Goal: Task Accomplishment & Management: Manage account settings

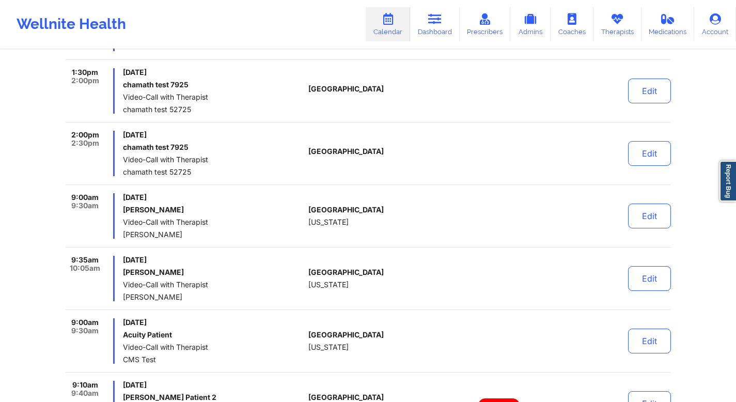
scroll to position [6073, 0]
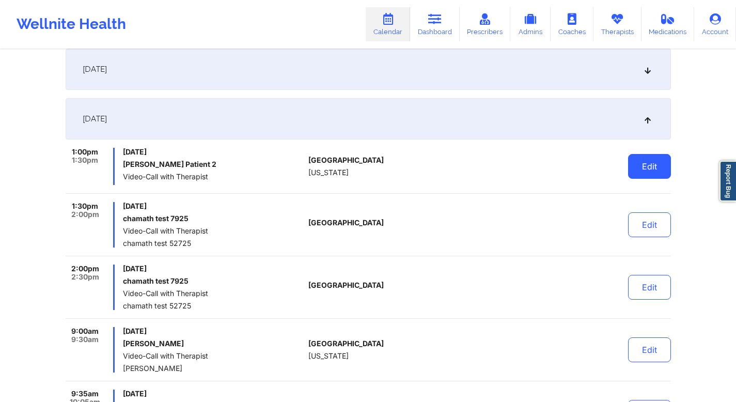
click at [646, 161] on button "Edit" at bounding box center [649, 166] width 43 height 25
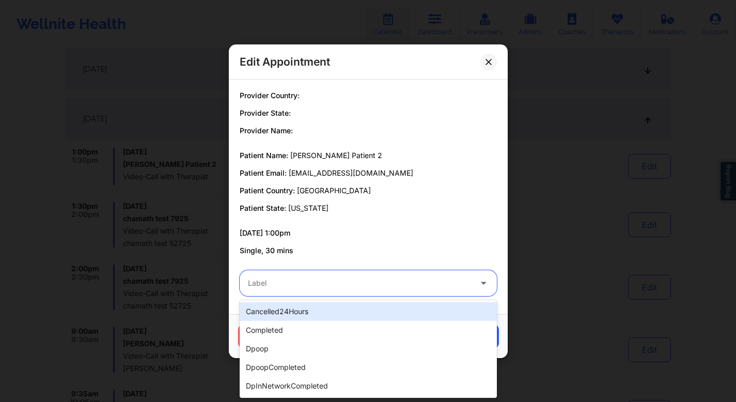
click at [316, 289] on div "Label" at bounding box center [356, 283] width 233 height 26
click at [271, 281] on div at bounding box center [359, 283] width 223 height 12
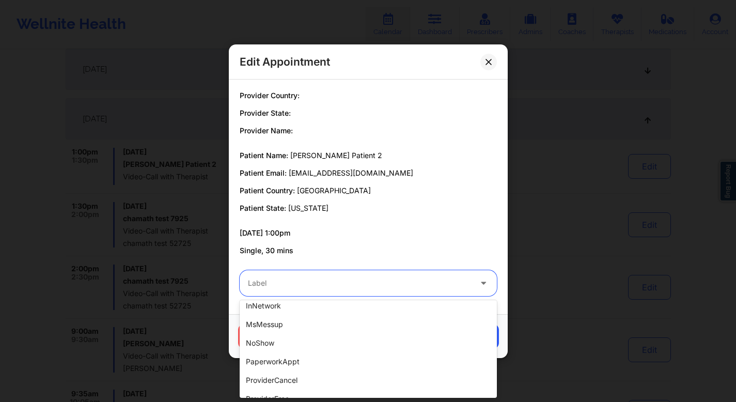
scroll to position [0, 0]
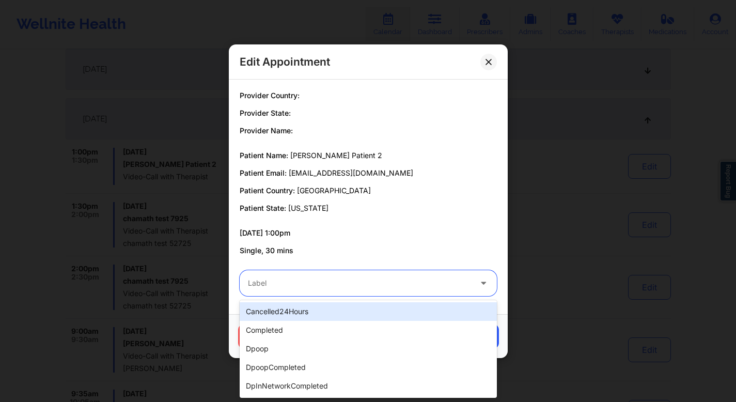
drag, startPoint x: 248, startPoint y: 312, endPoint x: 298, endPoint y: 308, distance: 50.7
click at [298, 308] on div "cancelled24Hours" at bounding box center [368, 311] width 257 height 19
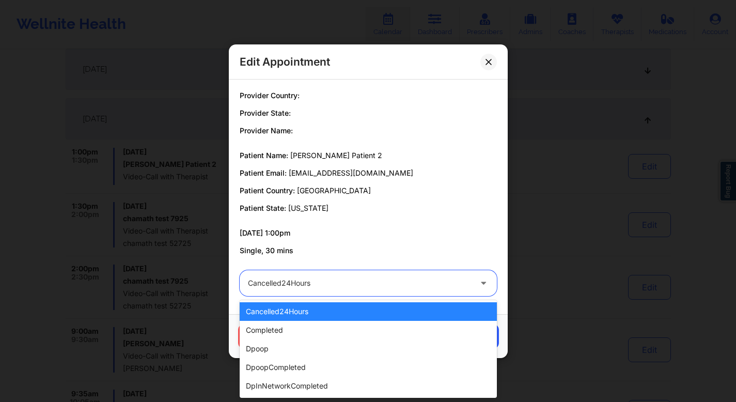
drag, startPoint x: 336, startPoint y: 282, endPoint x: 264, endPoint y: 281, distance: 71.8
click at [264, 281] on div at bounding box center [359, 283] width 223 height 12
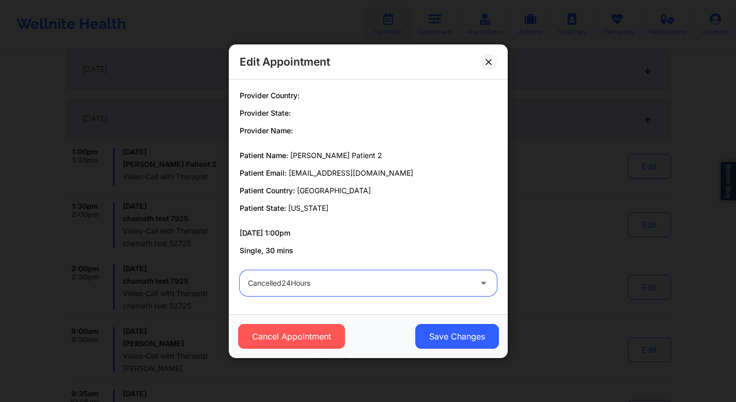
click at [326, 282] on div at bounding box center [359, 283] width 223 height 12
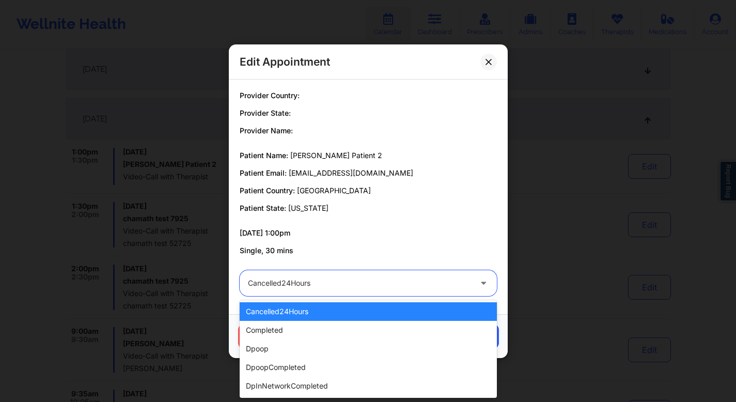
drag, startPoint x: 248, startPoint y: 282, endPoint x: 303, endPoint y: 281, distance: 54.8
click at [303, 281] on div at bounding box center [359, 283] width 223 height 12
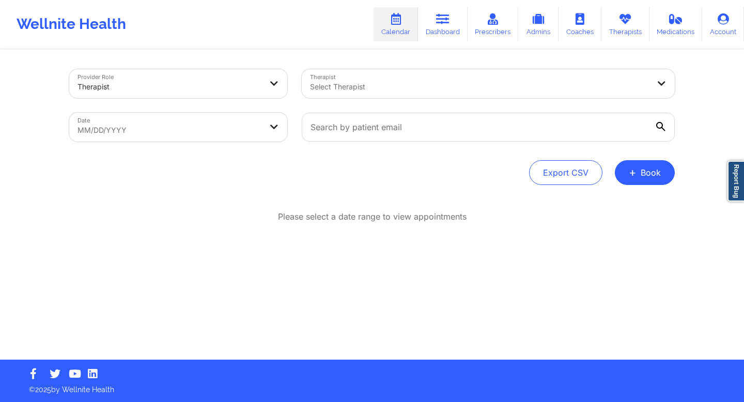
click at [135, 140] on body "Wellnite Health Calendar Dashboard Prescribers Admins Coaches Therapists Medica…" at bounding box center [372, 201] width 744 height 402
select select "2025-7"
select select "2025-8"
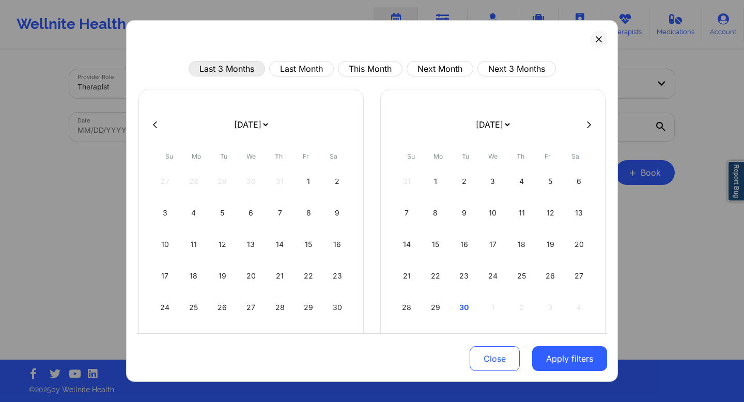
click at [247, 74] on button "Last 3 Months" at bounding box center [227, 69] width 76 height 16
select select "2025-5"
select select "2025-6"
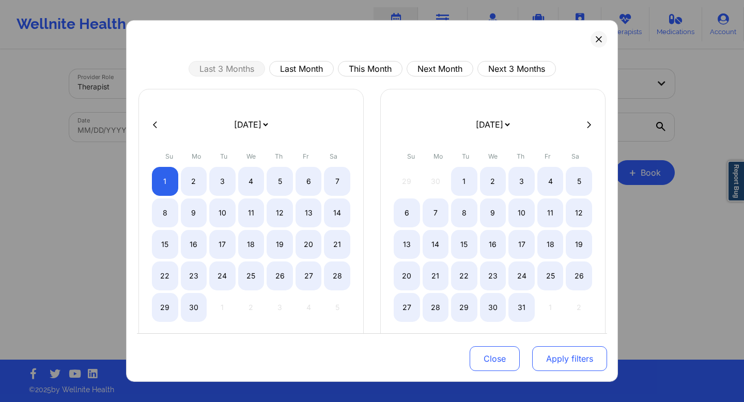
click at [557, 352] on button "Apply filters" at bounding box center [569, 358] width 75 height 25
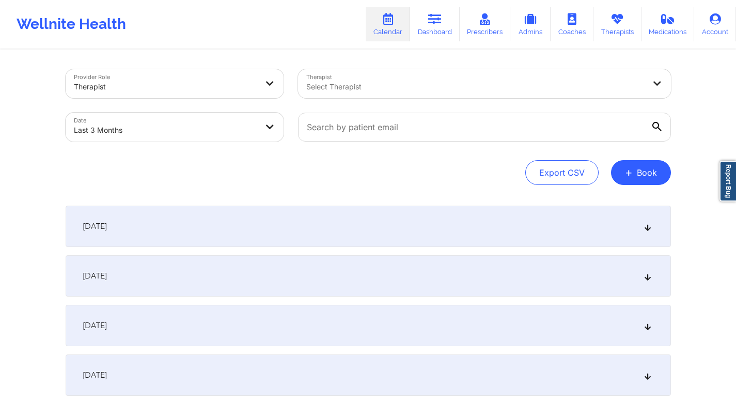
click at [569, 233] on div "[DATE]" at bounding box center [369, 226] width 606 height 41
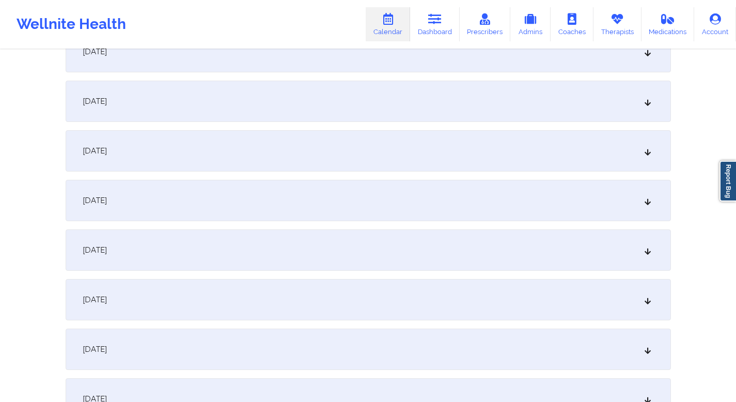
scroll to position [678, 0]
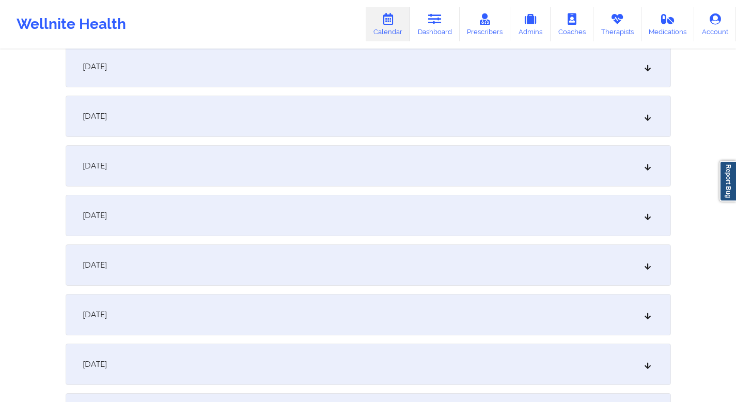
click at [548, 221] on div "[DATE]" at bounding box center [369, 215] width 606 height 41
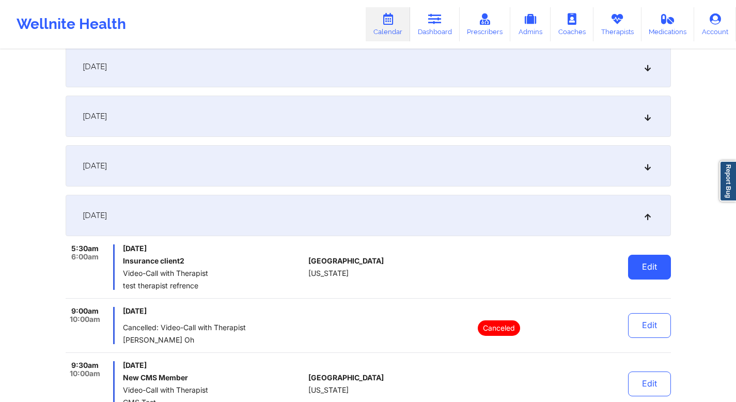
click at [650, 271] on button "Edit" at bounding box center [649, 267] width 43 height 25
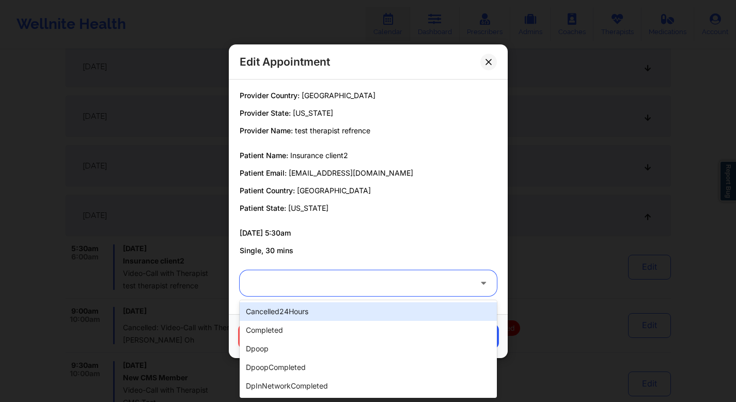
click at [416, 280] on div at bounding box center [359, 283] width 223 height 12
drag, startPoint x: 312, startPoint y: 311, endPoint x: 250, endPoint y: 312, distance: 61.5
click at [250, 312] on div "cancelled24Hours" at bounding box center [368, 311] width 257 height 19
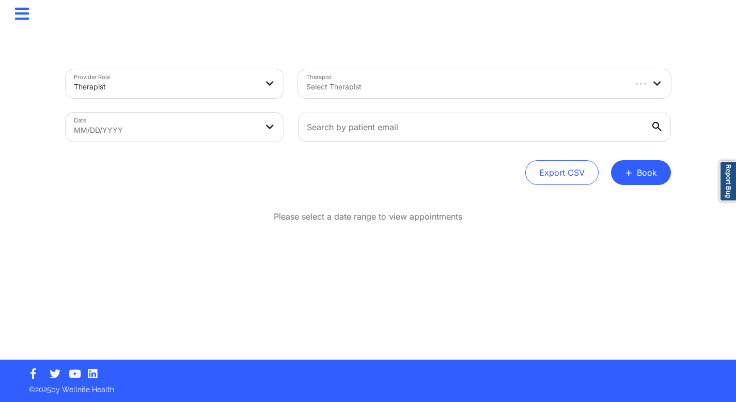
scroll to position [0, 0]
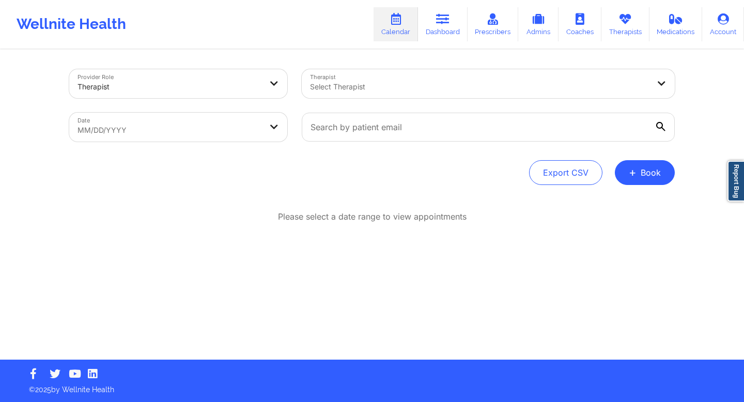
click at [235, 123] on body "Wellnite Health Calendar Dashboard Prescribers Admins Coaches Therapists Medica…" at bounding box center [372, 201] width 744 height 402
select select "2025-7"
select select "2025-8"
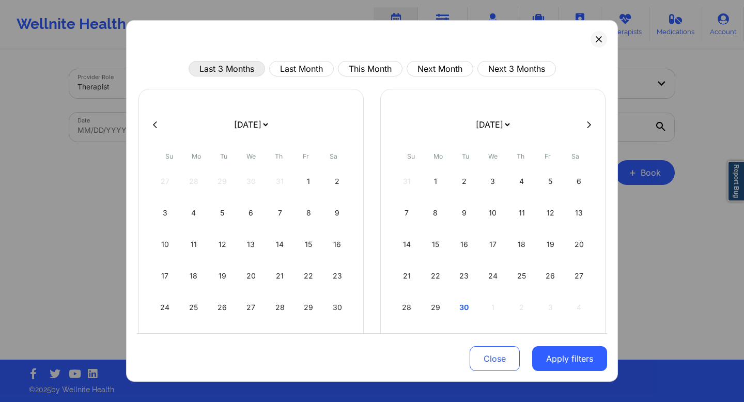
click at [242, 66] on button "Last 3 Months" at bounding box center [227, 69] width 76 height 16
select select "2025-5"
select select "2025-6"
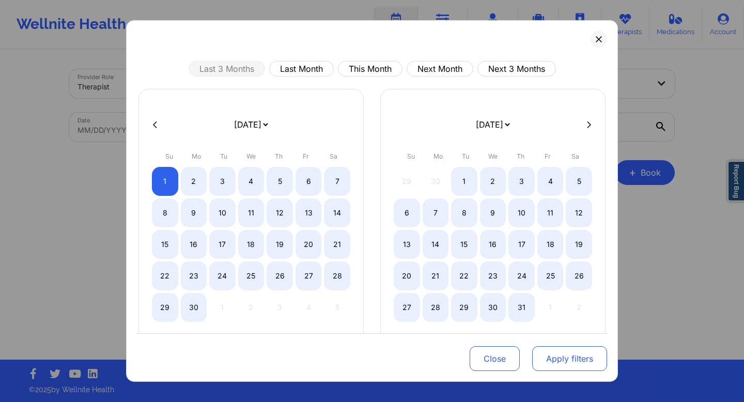
click at [560, 359] on button "Apply filters" at bounding box center [569, 358] width 75 height 25
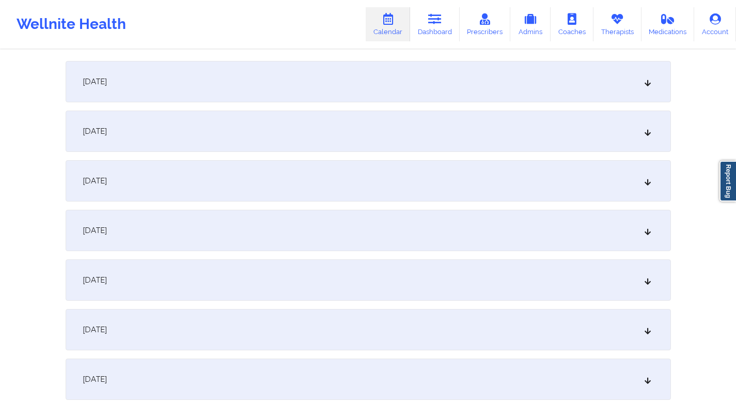
scroll to position [307, 0]
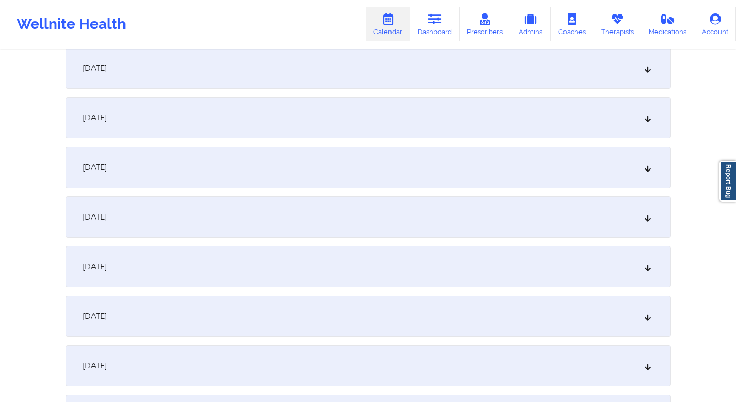
click at [307, 262] on div "[DATE]" at bounding box center [369, 266] width 606 height 41
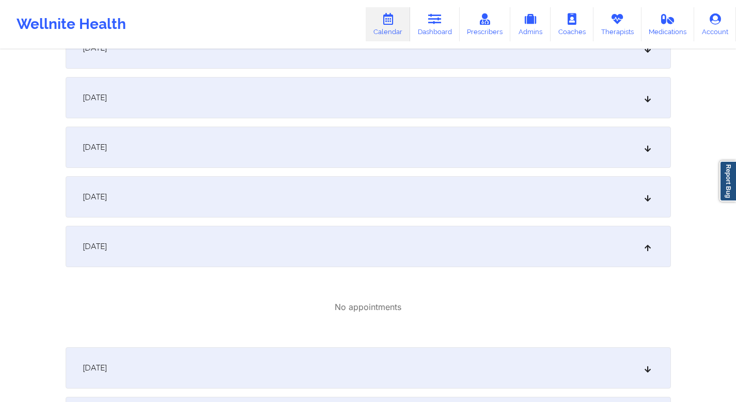
scroll to position [339, 0]
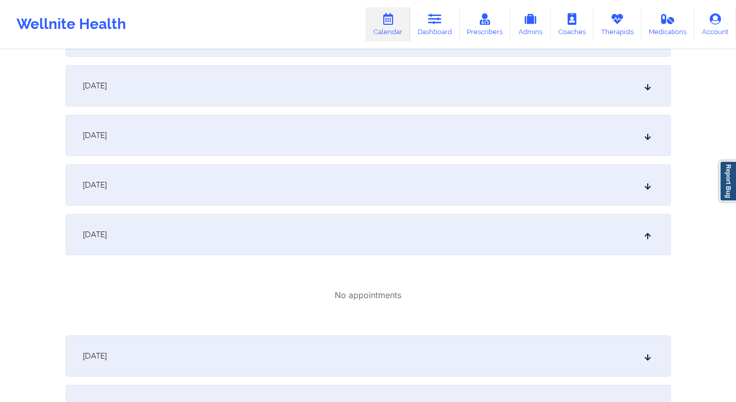
click at [288, 194] on div "[DATE]" at bounding box center [369, 184] width 606 height 41
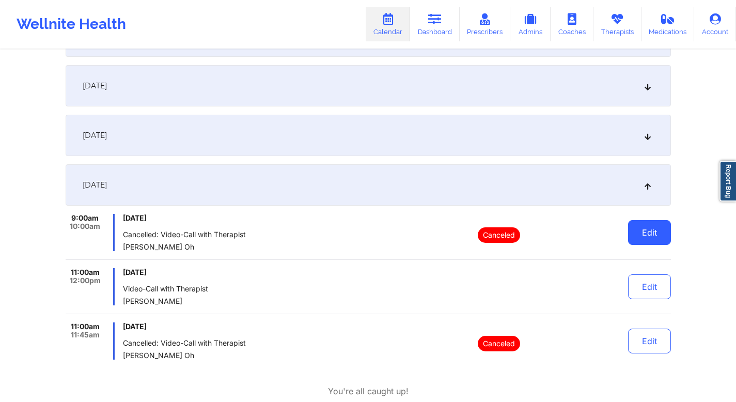
click at [654, 231] on button "Edit" at bounding box center [649, 232] width 43 height 25
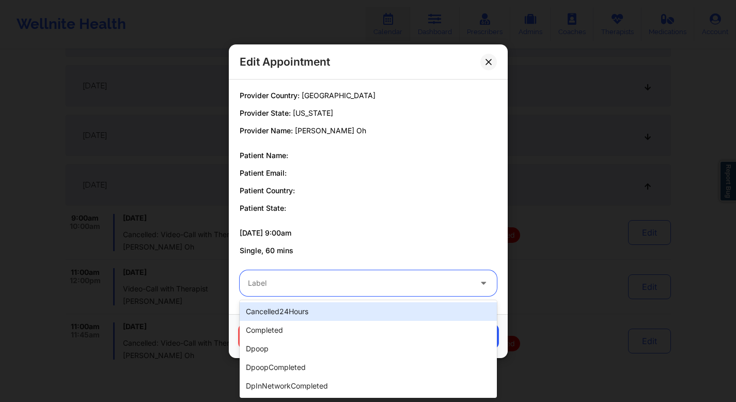
click at [400, 286] on div at bounding box center [359, 283] width 223 height 12
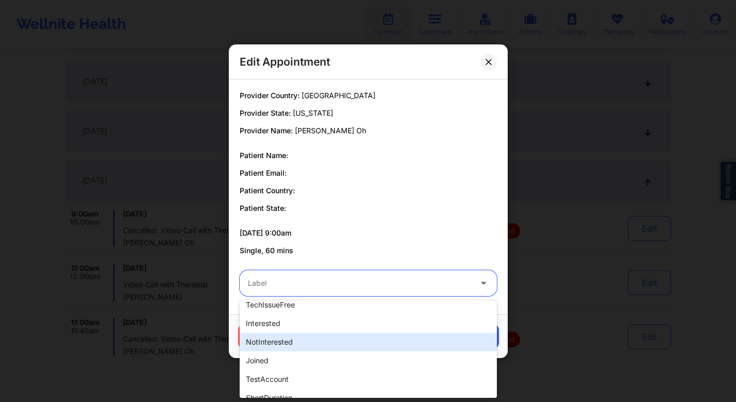
scroll to position [315, 0]
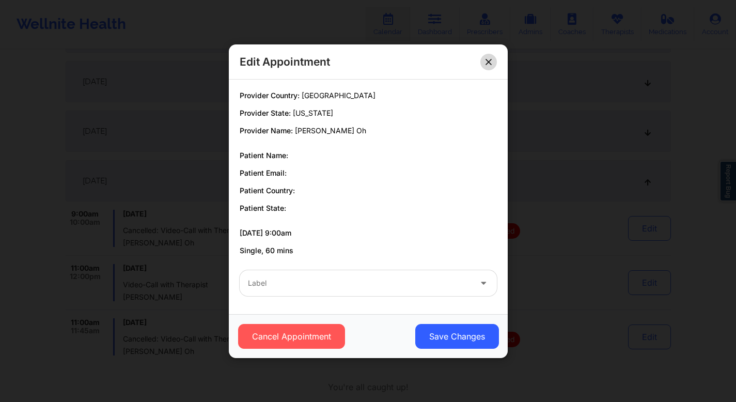
click at [489, 60] on icon at bounding box center [489, 61] width 6 height 6
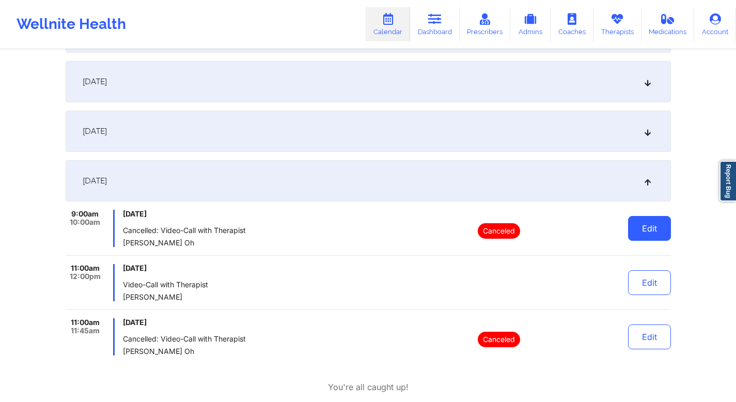
click at [644, 236] on button "Edit" at bounding box center [649, 228] width 43 height 25
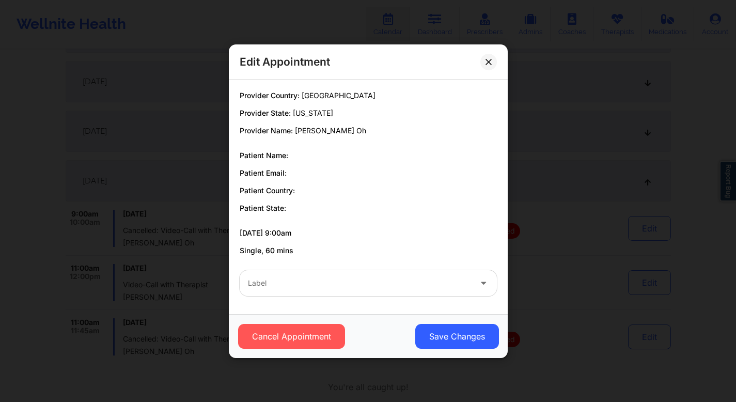
click at [356, 299] on div "Label" at bounding box center [369, 283] width 272 height 40
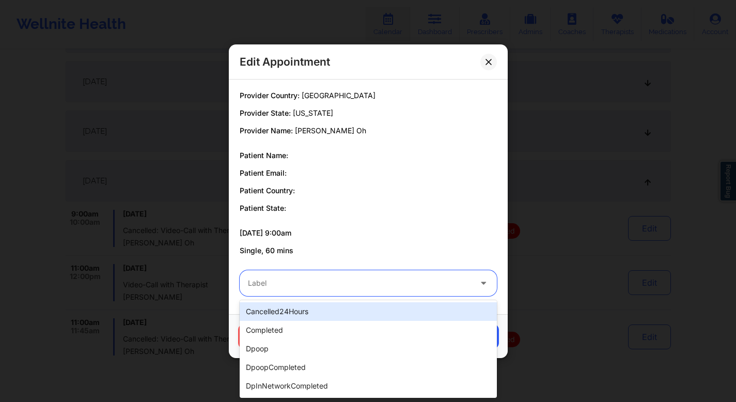
click at [478, 281] on div at bounding box center [484, 283] width 25 height 26
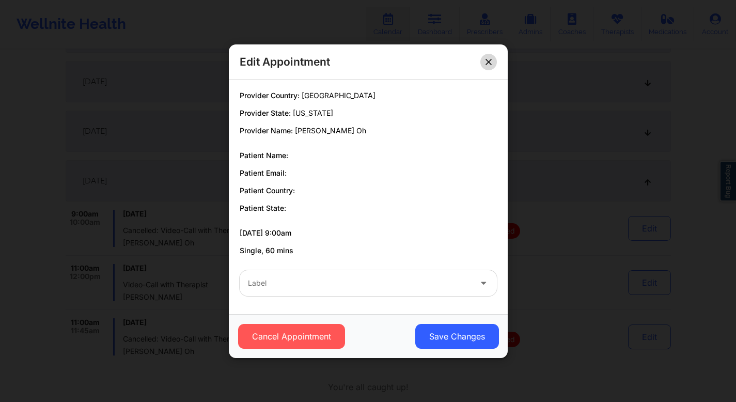
click at [489, 60] on icon at bounding box center [489, 61] width 6 height 6
